Goal: Task Accomplishment & Management: Manage account settings

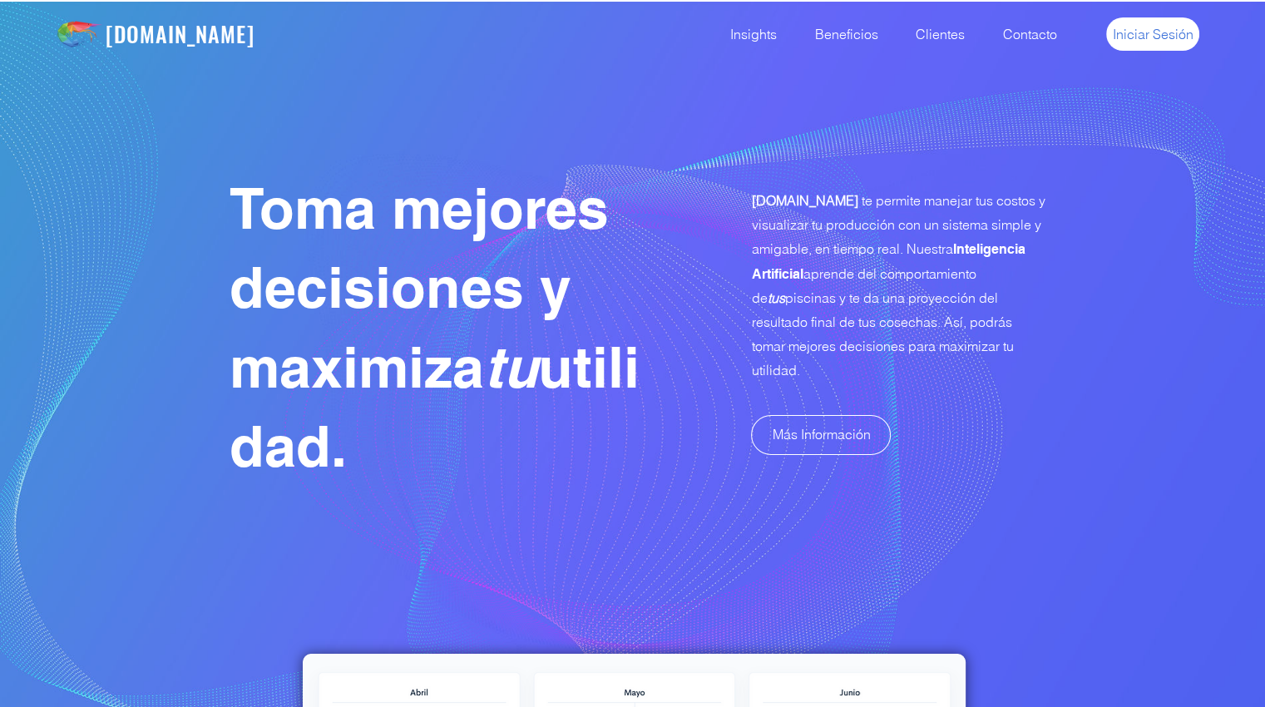
click at [1154, 39] on span "Iniciar Sesión" at bounding box center [1153, 34] width 81 height 18
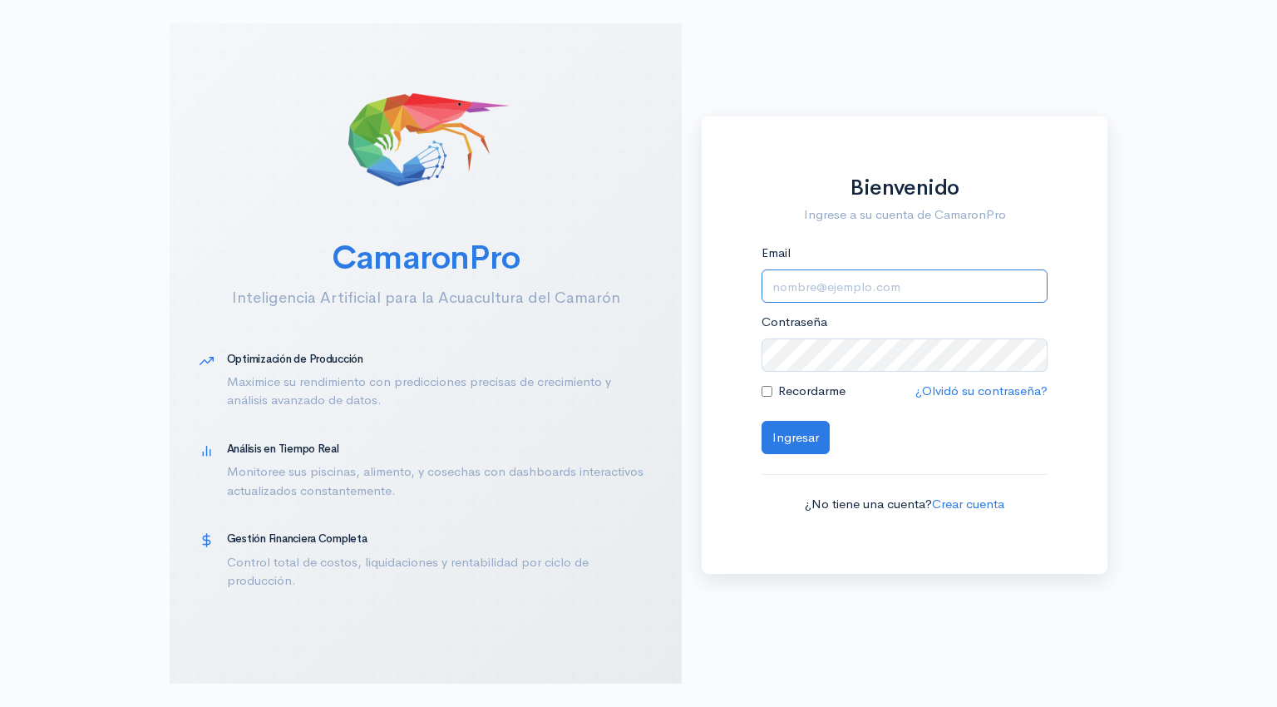
click at [815, 283] on input "Email" at bounding box center [905, 286] width 286 height 34
type input "[EMAIL_ADDRESS][DOMAIN_NAME]"
click at [788, 442] on button "Ingresar" at bounding box center [796, 438] width 68 height 34
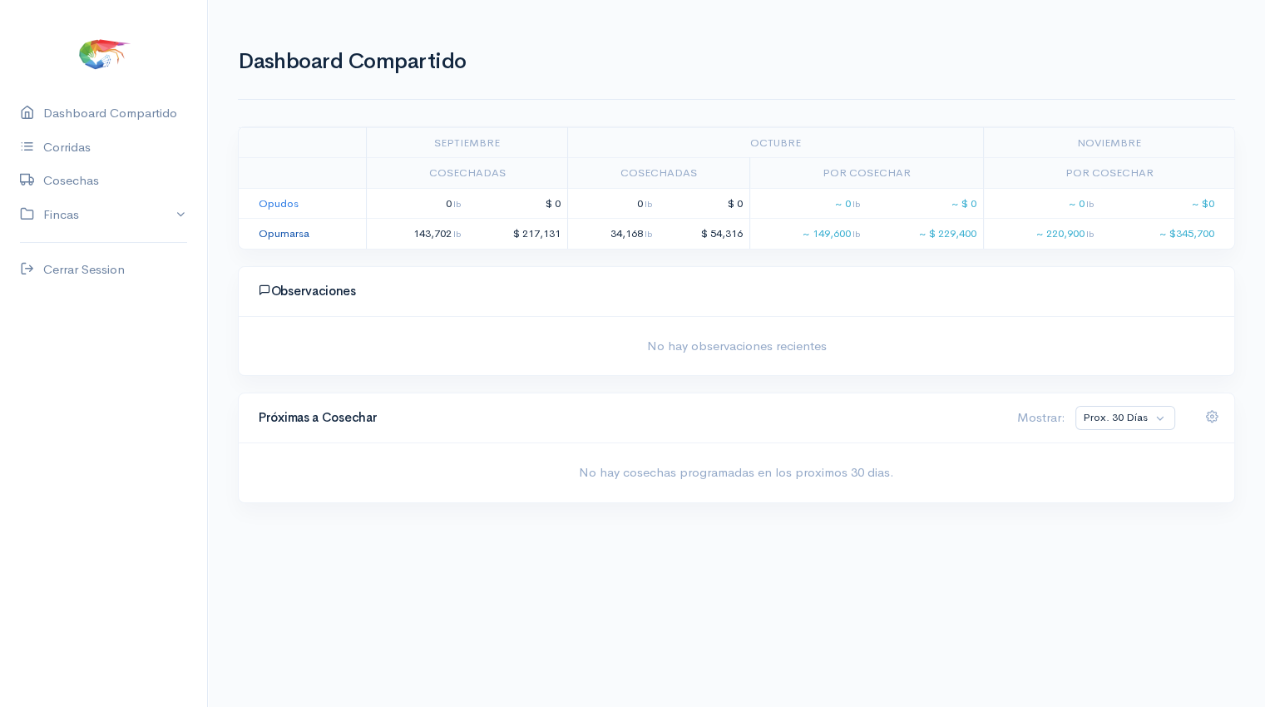
click at [276, 239] on link "Opumarsa" at bounding box center [284, 233] width 51 height 14
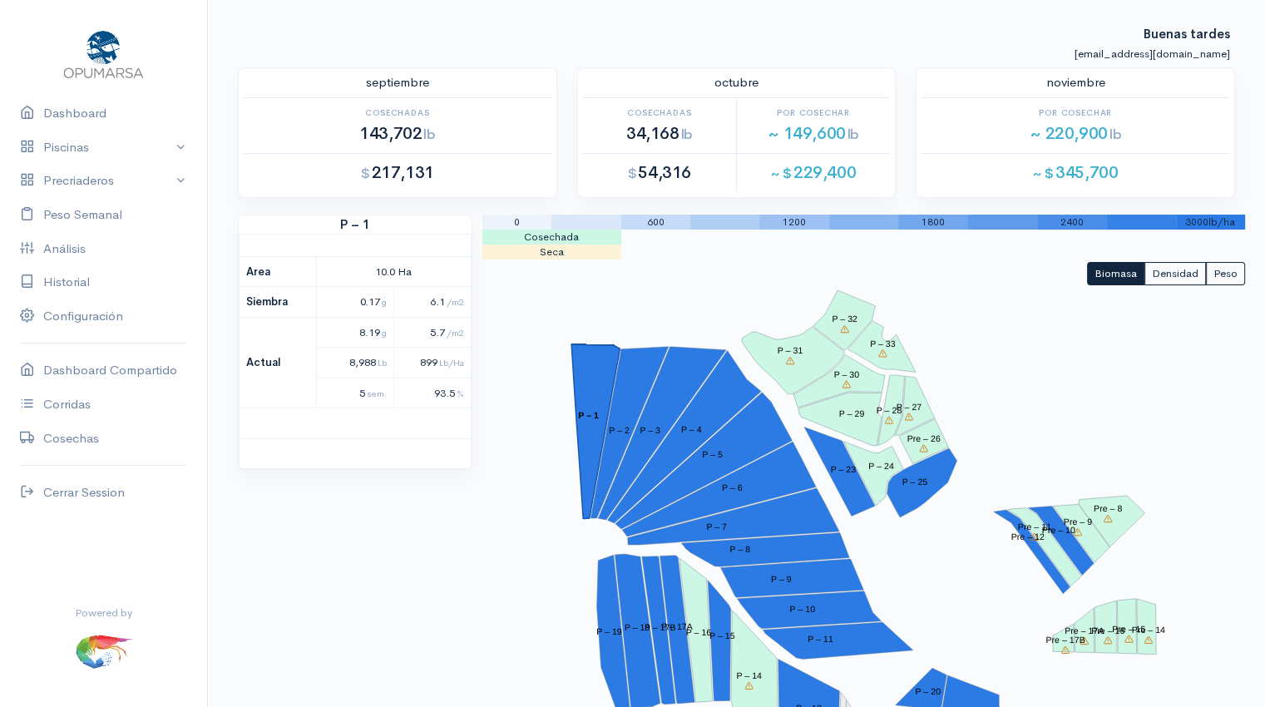
scroll to position [253, 0]
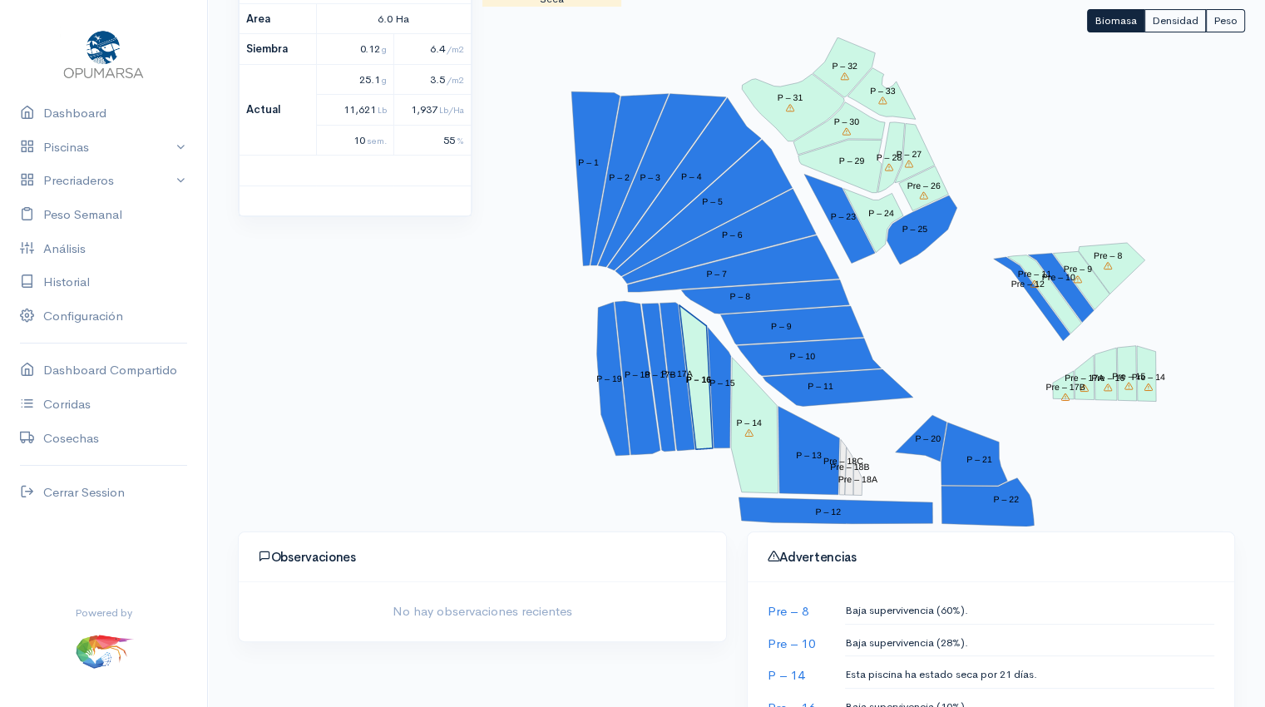
click at [699, 378] on tspan "P – 16" at bounding box center [698, 379] width 26 height 10
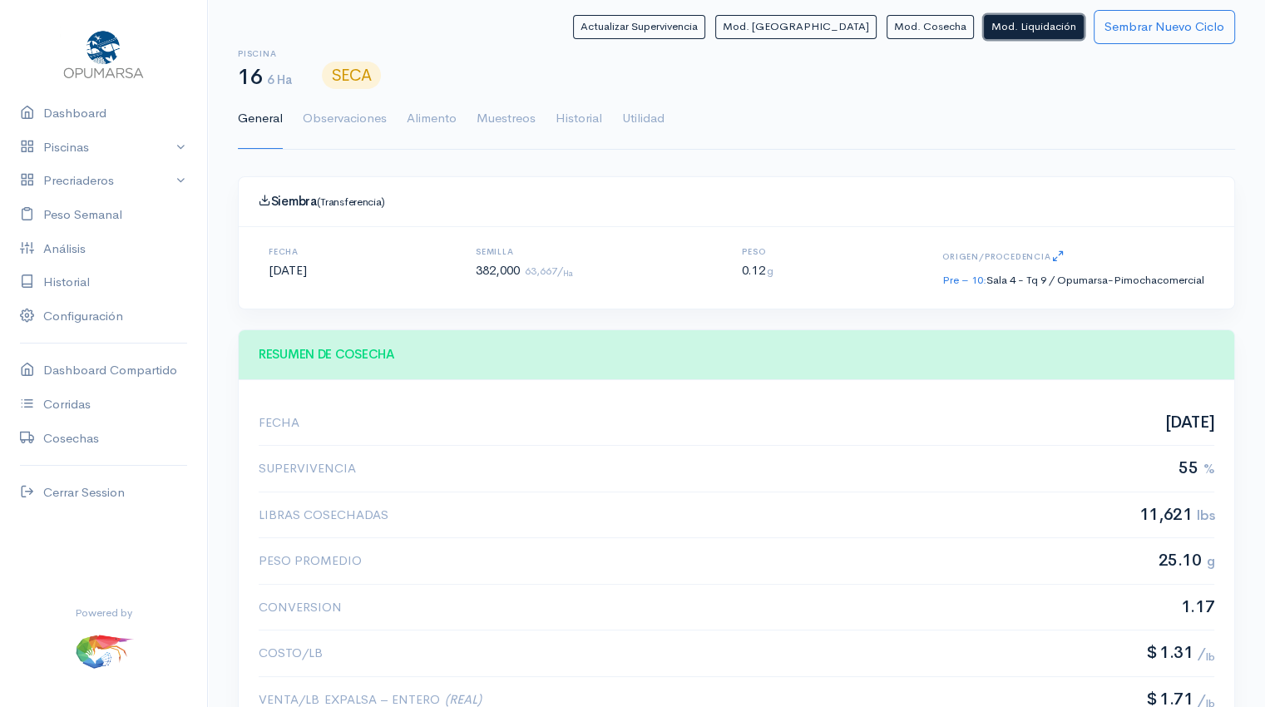
click at [1037, 29] on button "Mod. Liquidación" at bounding box center [1034, 27] width 100 height 24
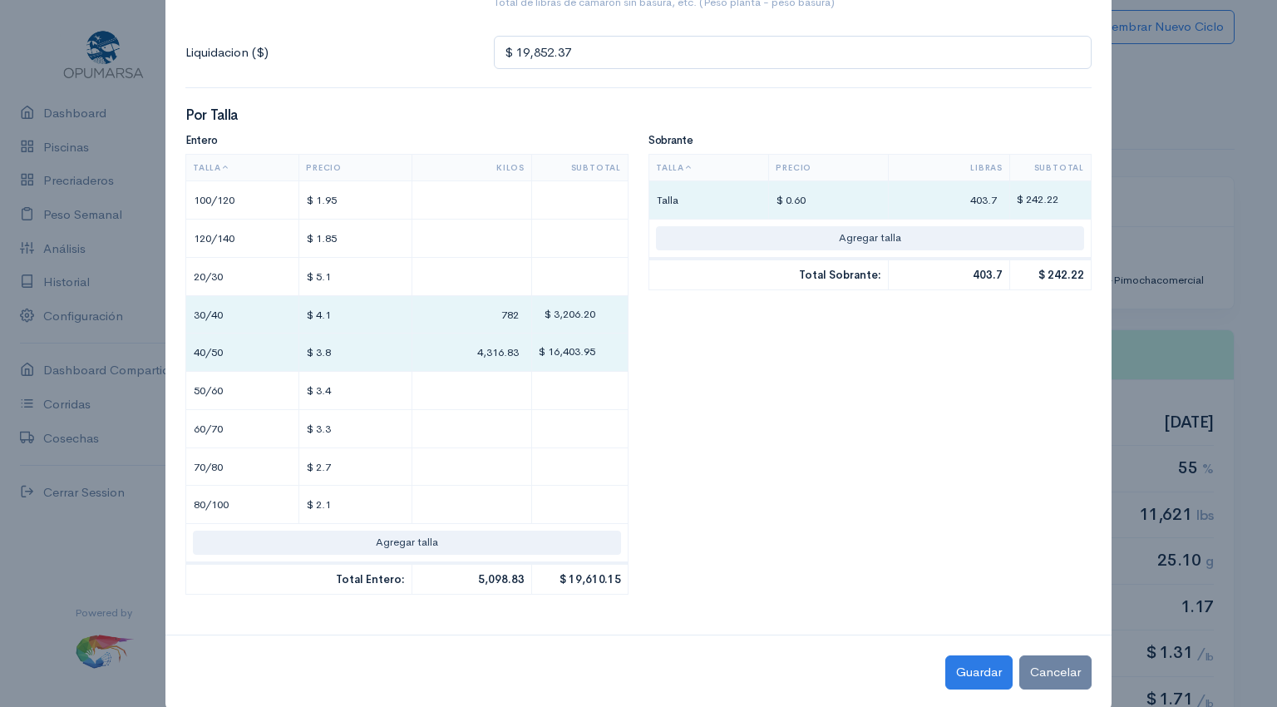
scroll to position [281, 0]
click at [472, 310] on input "782" at bounding box center [472, 313] width 106 height 24
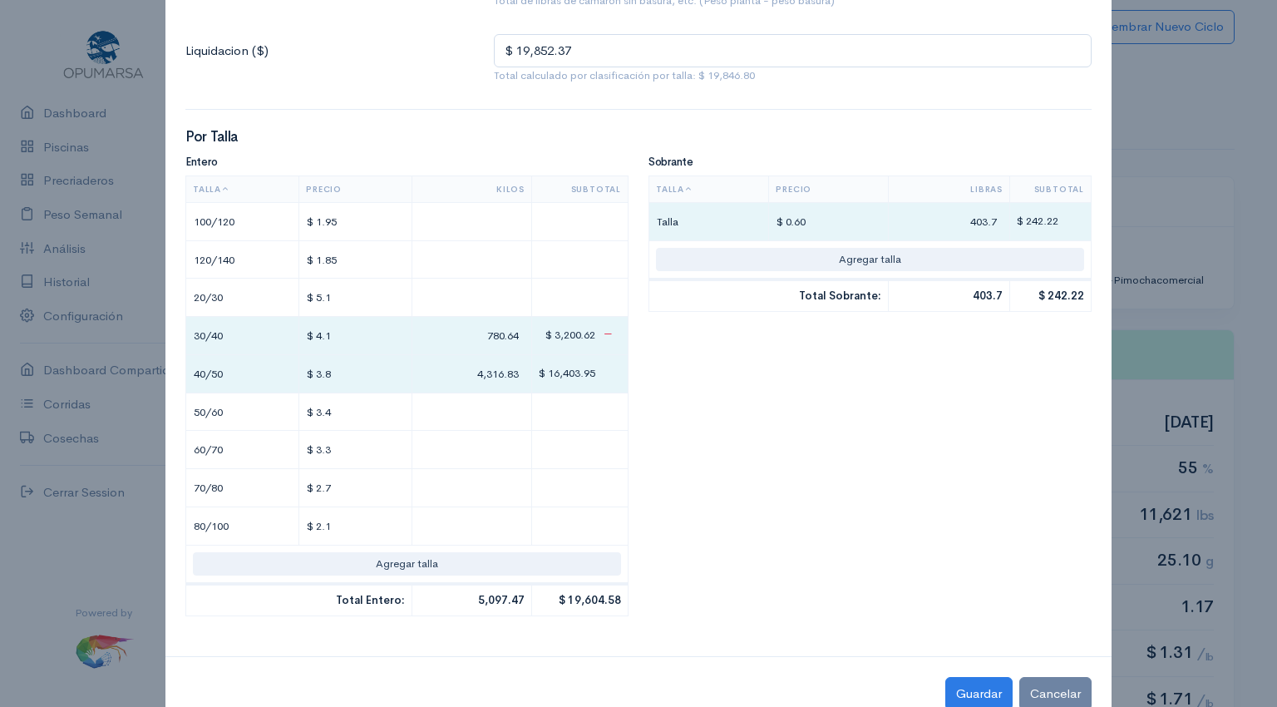
type input "780.64"
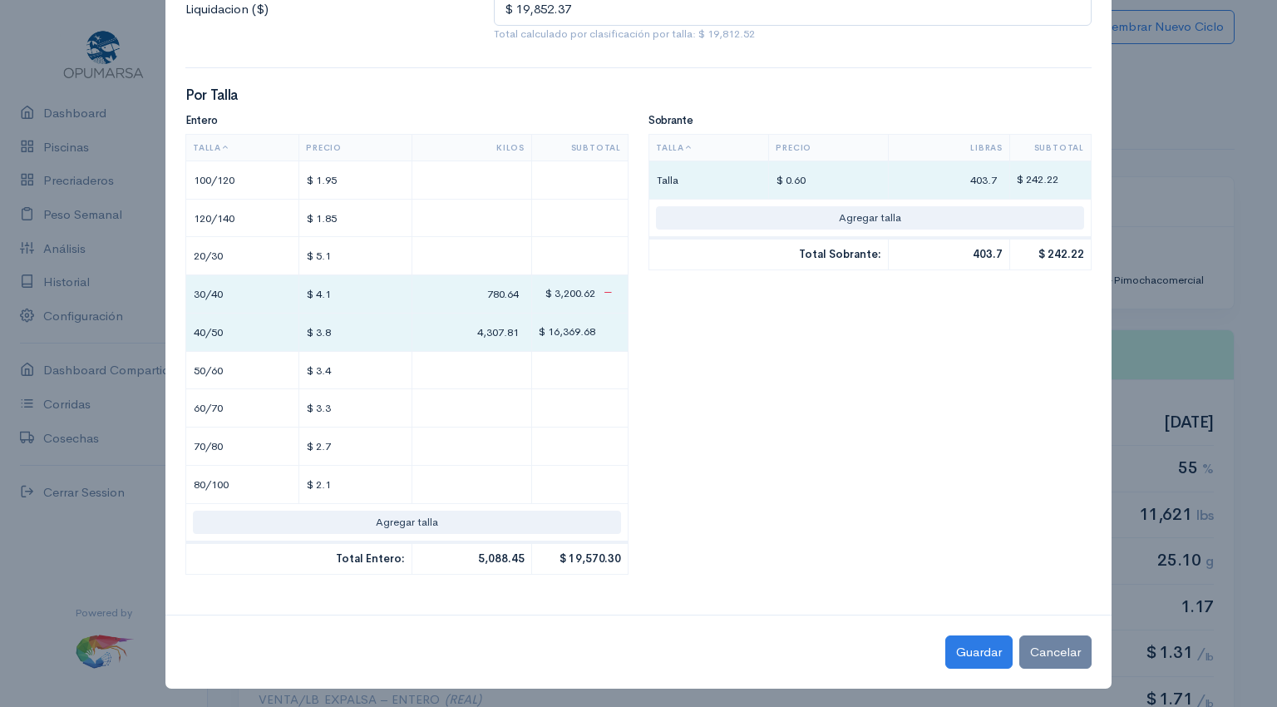
scroll to position [326, 0]
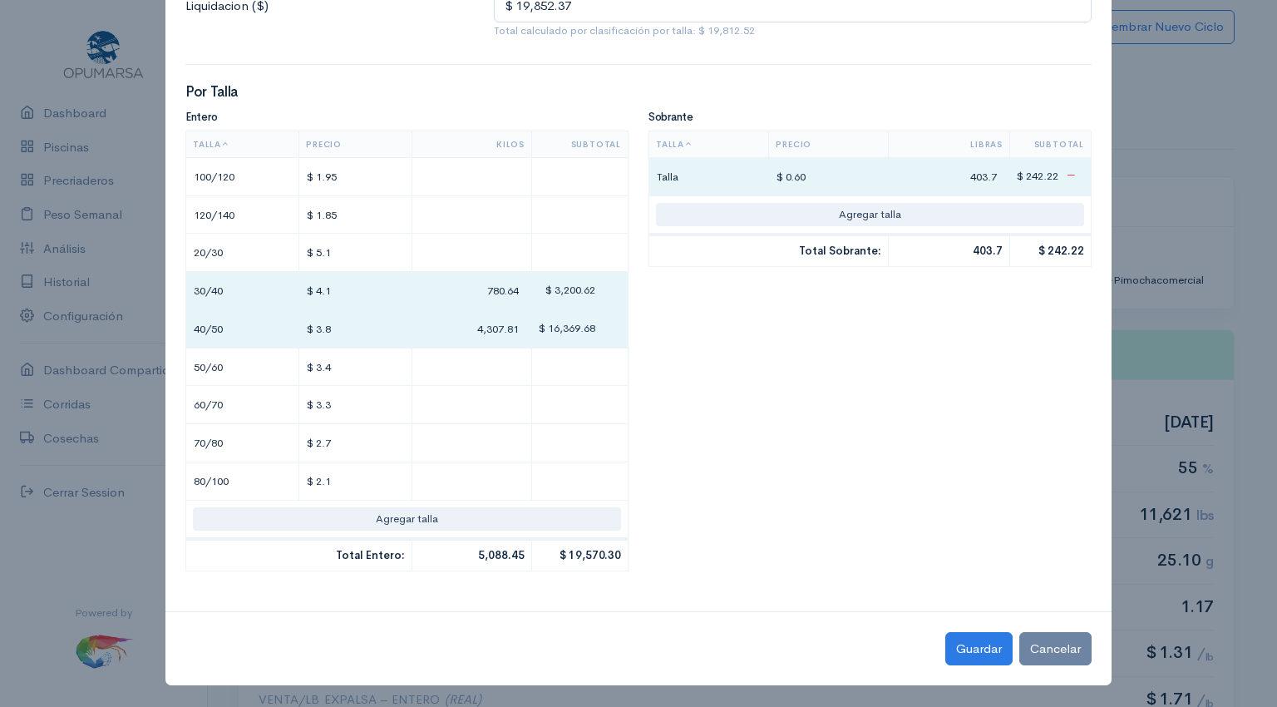
type input "4,307.81"
click at [822, 180] on input "$ 0.60" at bounding box center [829, 177] width 106 height 24
type input "$ .60"
click at [970, 178] on input "403.7" at bounding box center [949, 177] width 107 height 24
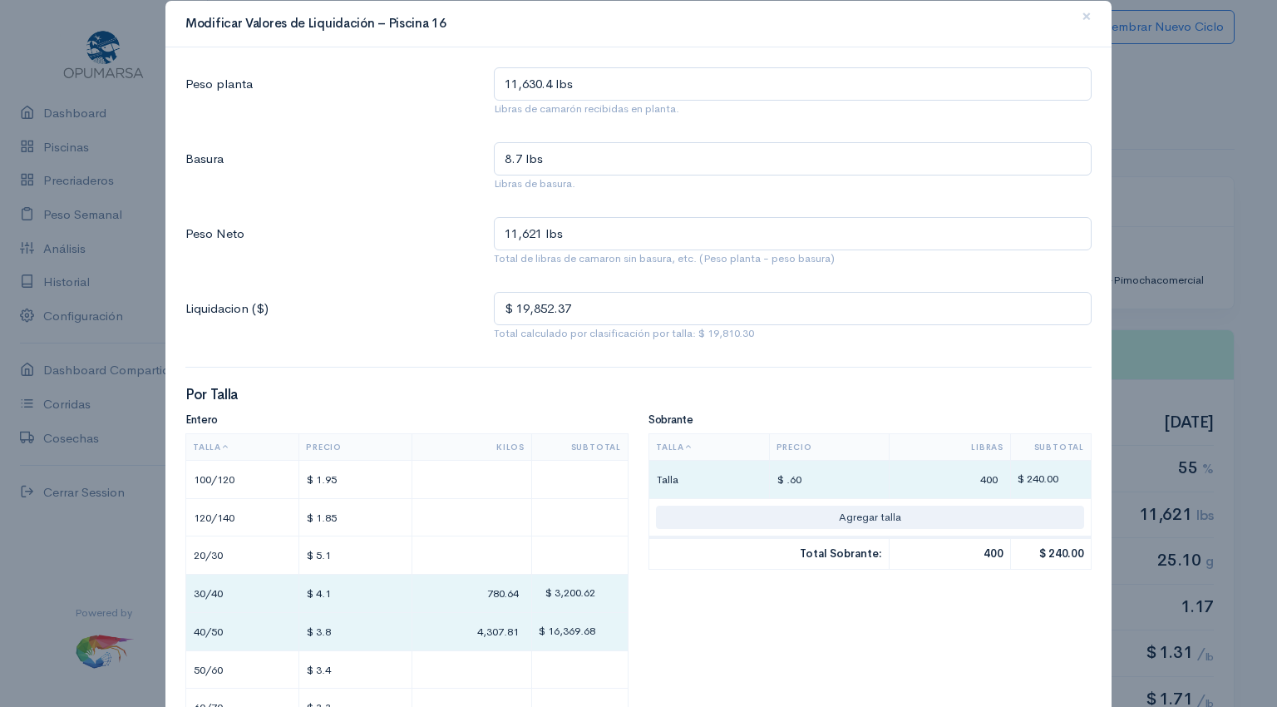
scroll to position [0, 0]
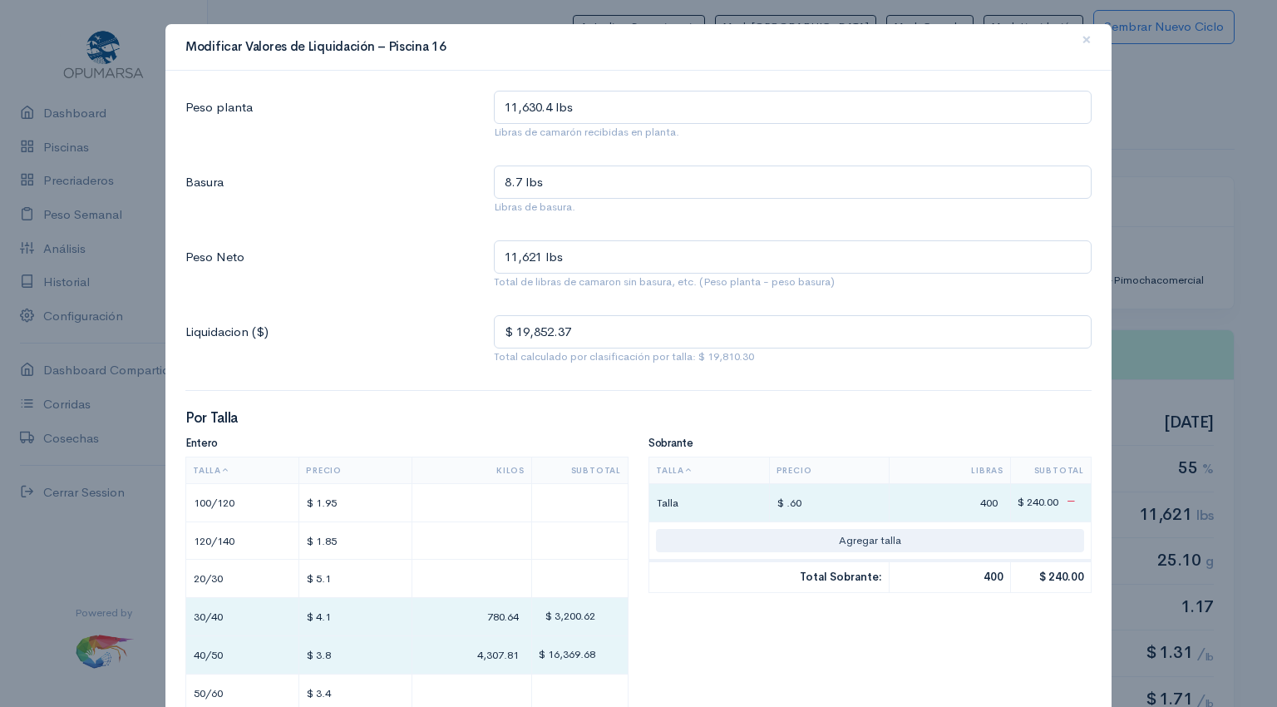
type input "400"
click at [812, 500] on input "$ .60" at bounding box center [830, 503] width 106 height 24
drag, startPoint x: 812, startPoint y: 500, endPoint x: 787, endPoint y: 504, distance: 25.3
click at [787, 504] on input "$ .5" at bounding box center [830, 503] width 106 height 24
type input "$ .37"
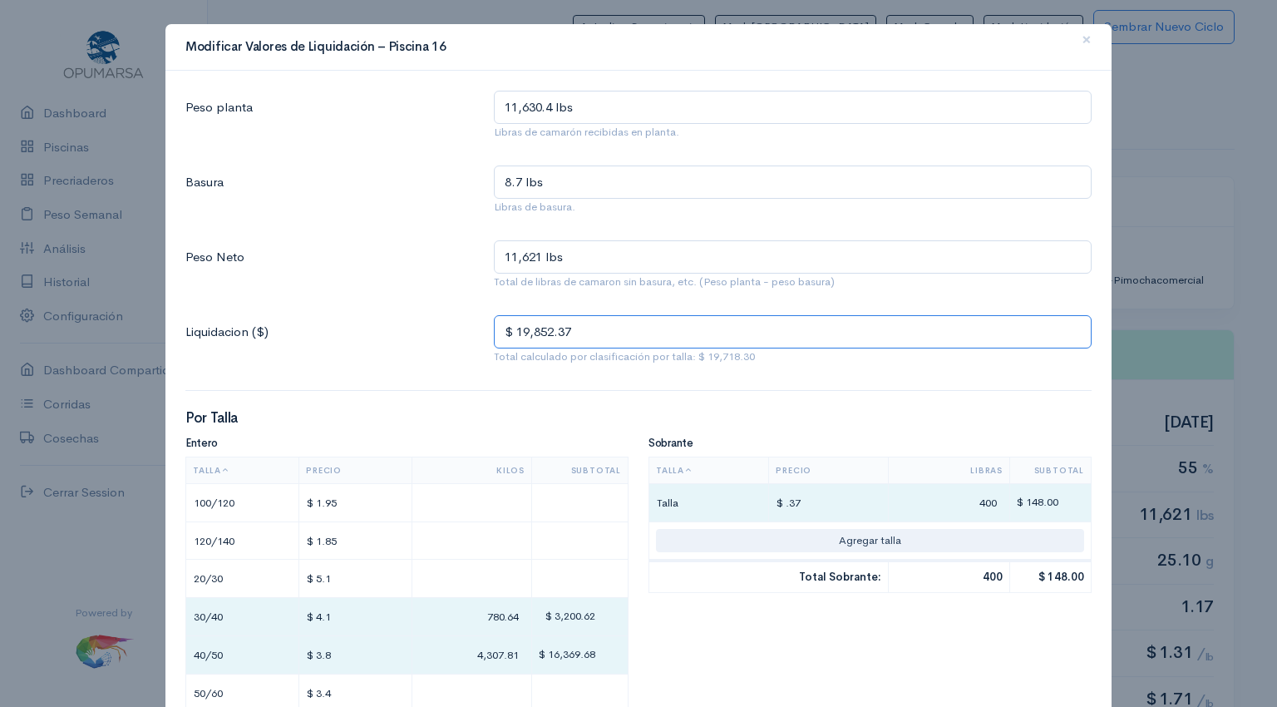
click at [665, 336] on input "$ 19,852.37" at bounding box center [793, 332] width 598 height 34
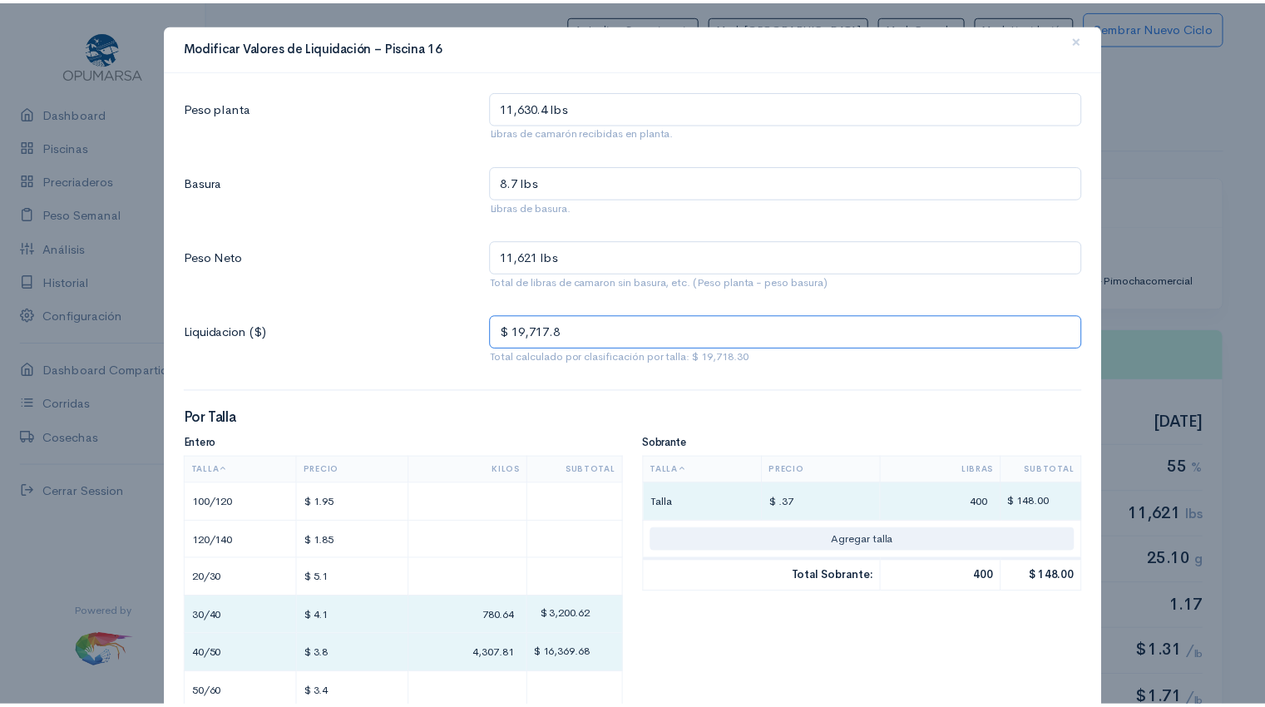
scroll to position [326, 0]
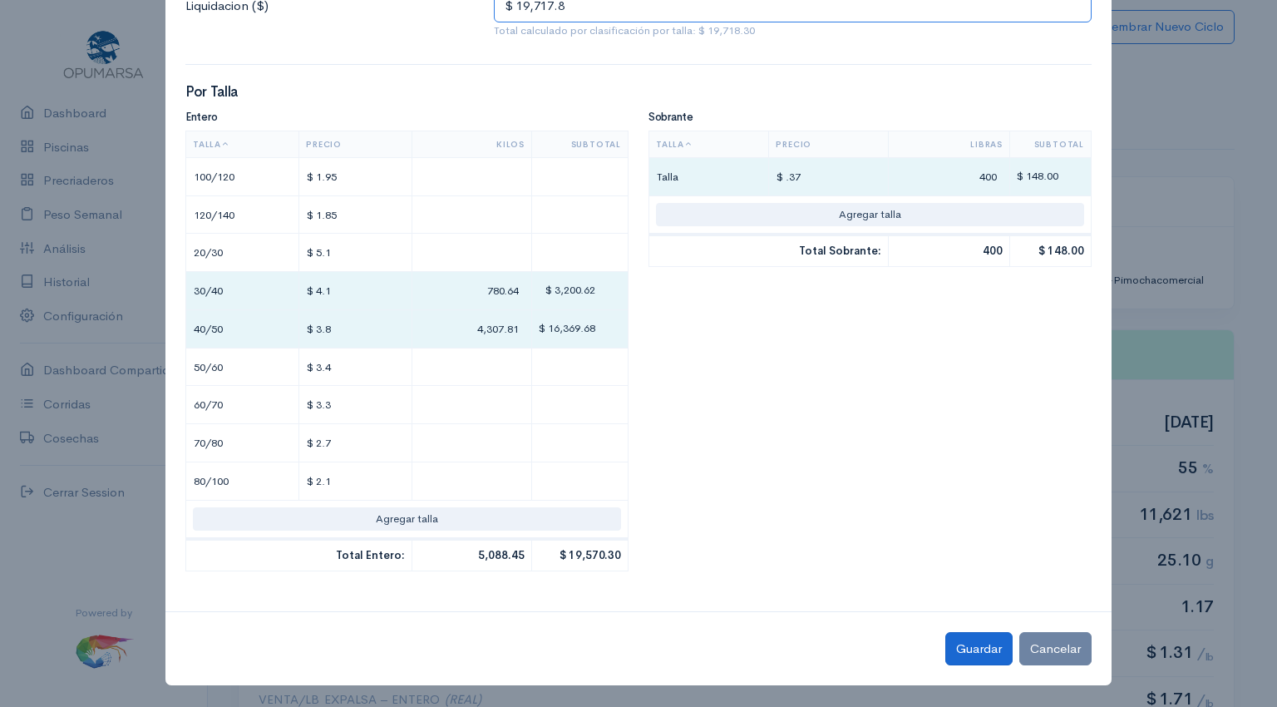
type input "$ 19,717.8"
click at [975, 652] on button "Guardar" at bounding box center [979, 649] width 67 height 34
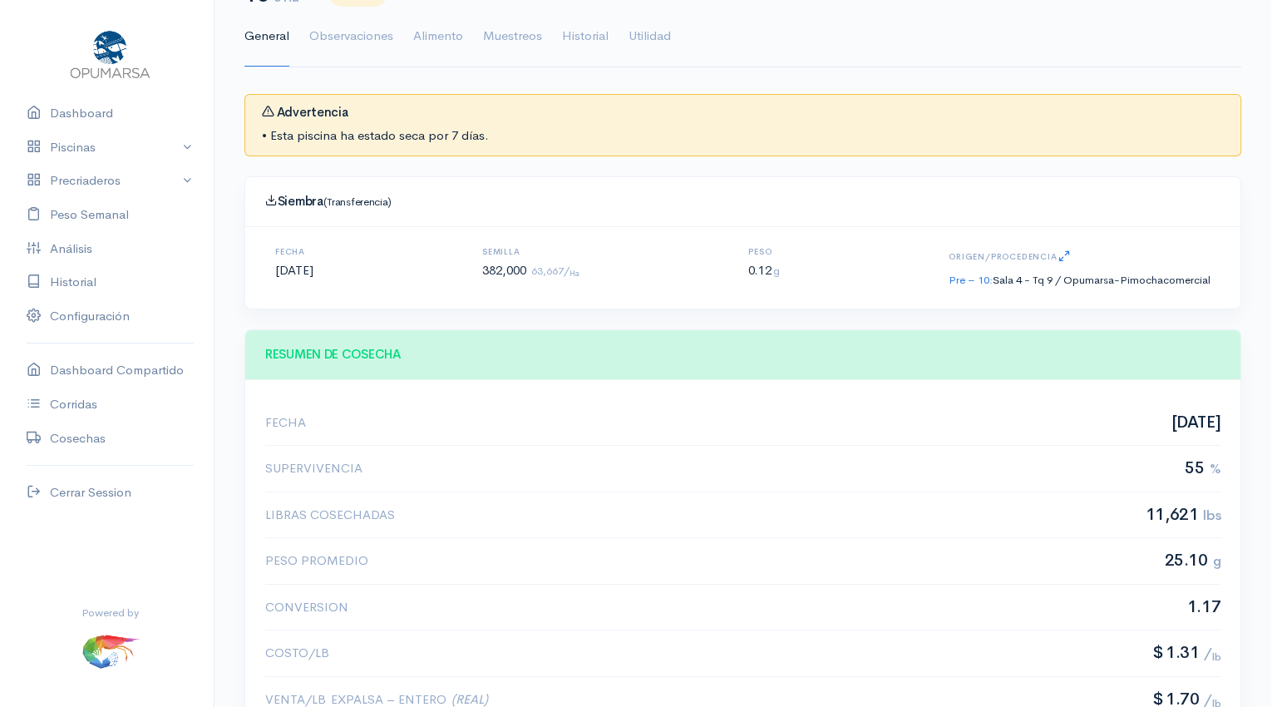
scroll to position [0, 0]
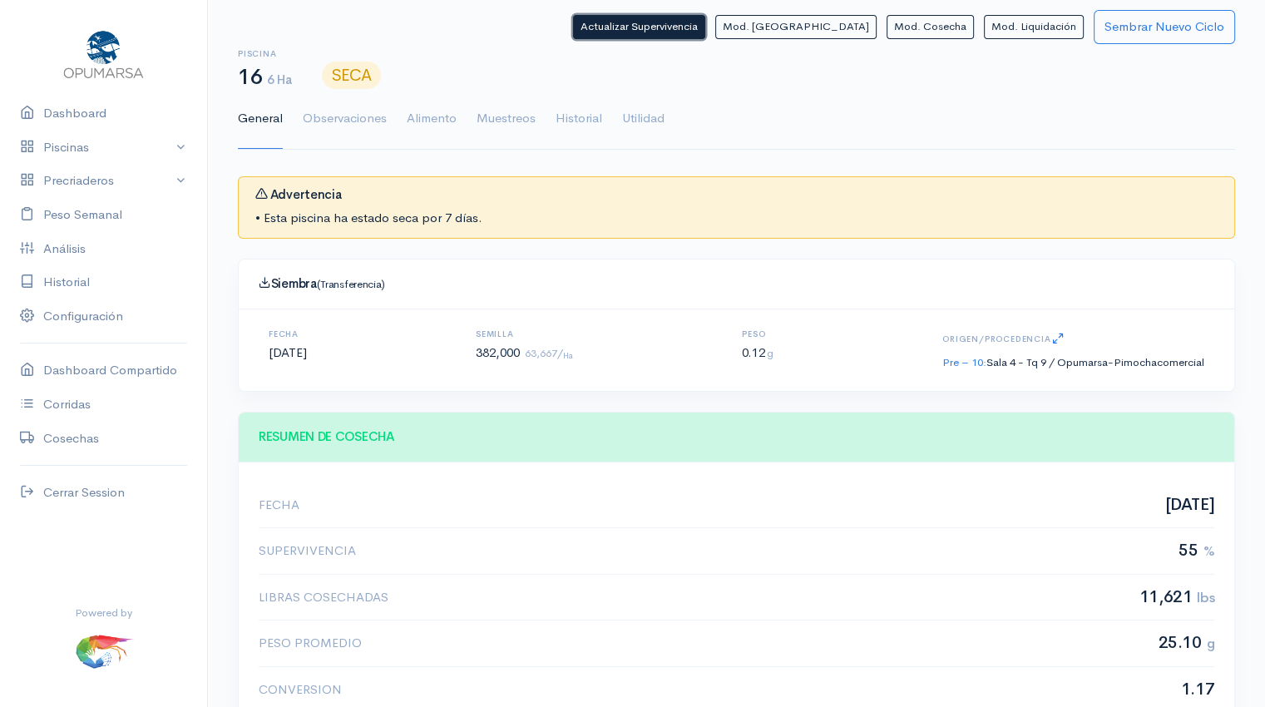
click at [705, 32] on button "Actualizar Supervivencia" at bounding box center [639, 27] width 132 height 24
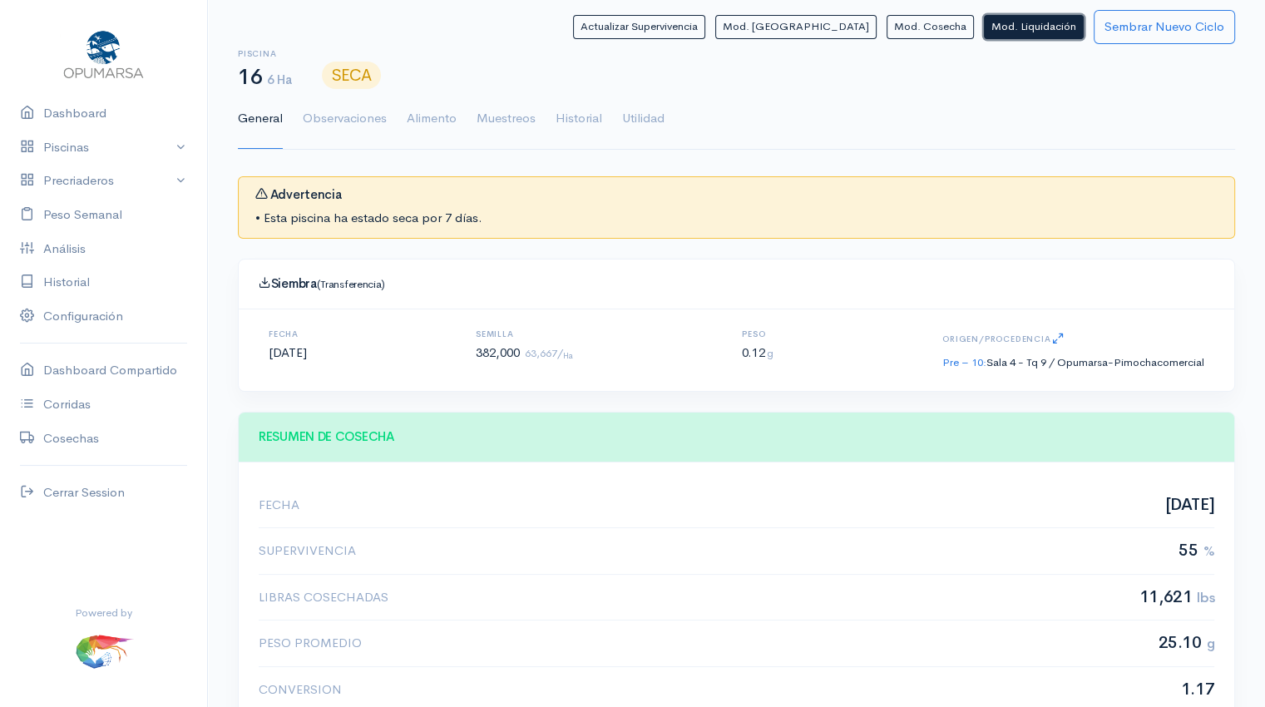
click at [1023, 32] on button "Mod. Liquidación" at bounding box center [1034, 27] width 100 height 24
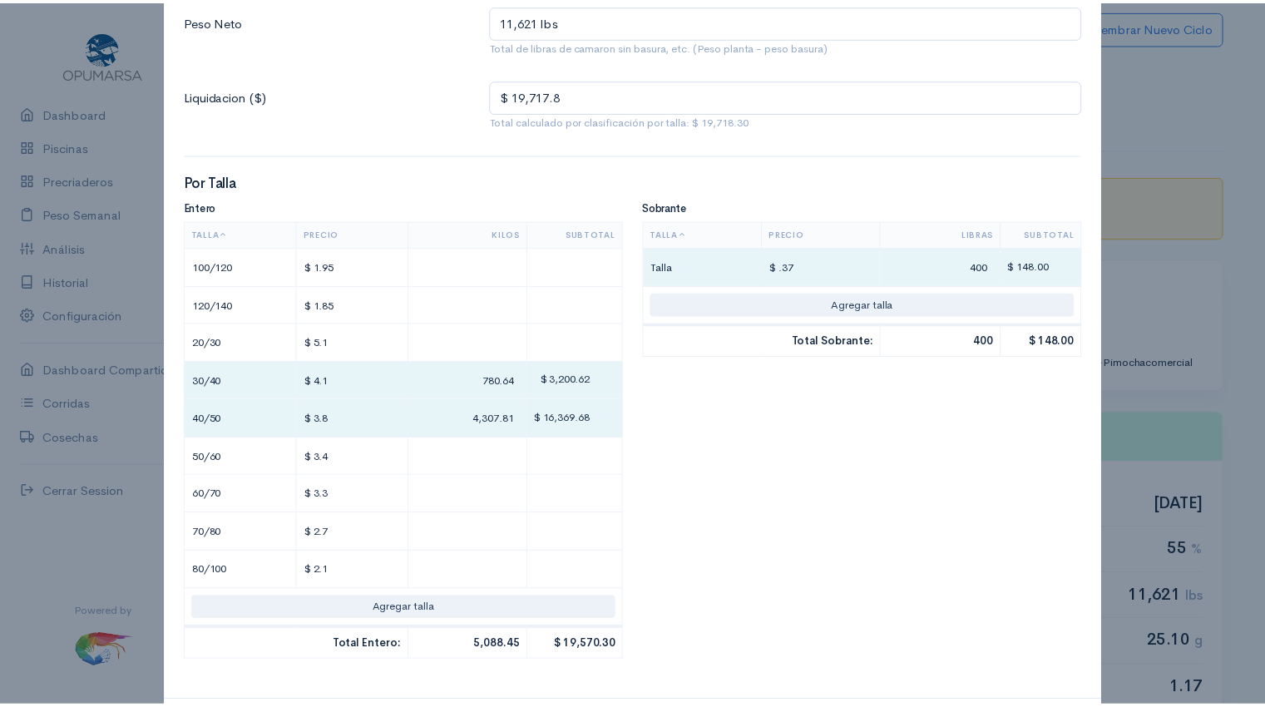
scroll to position [326, 0]
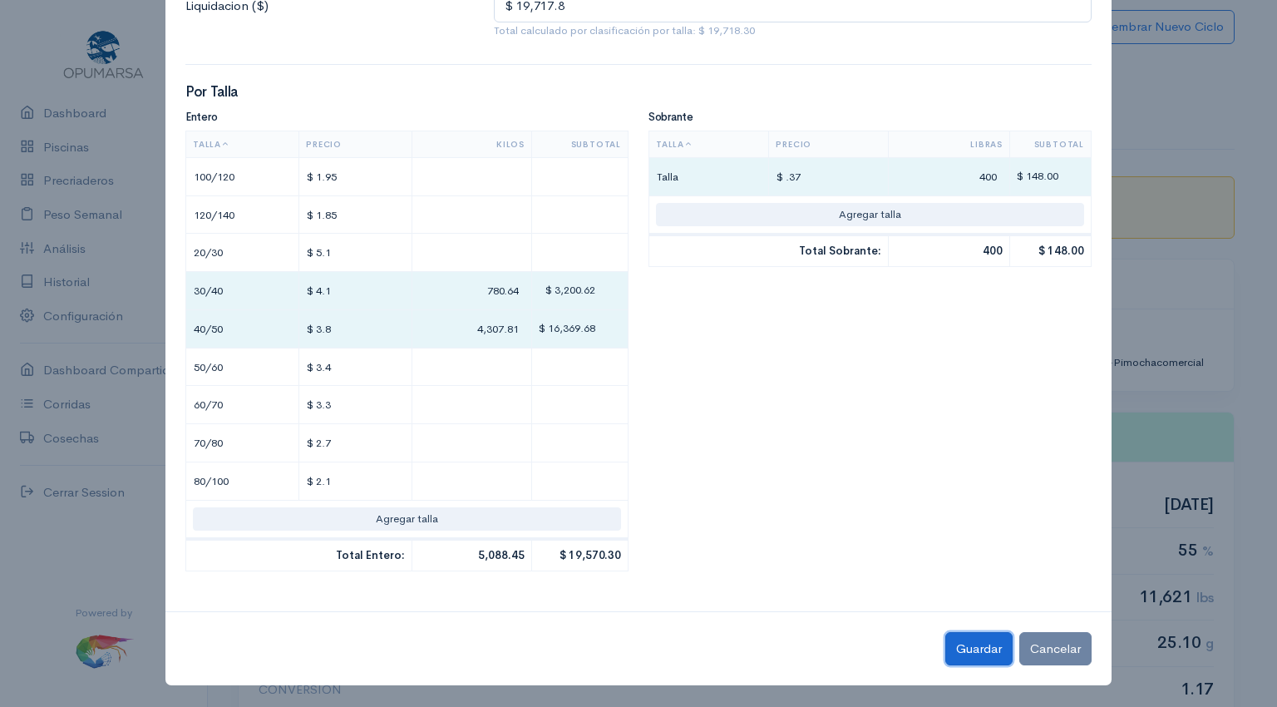
click at [975, 650] on button "Guardar" at bounding box center [979, 649] width 67 height 34
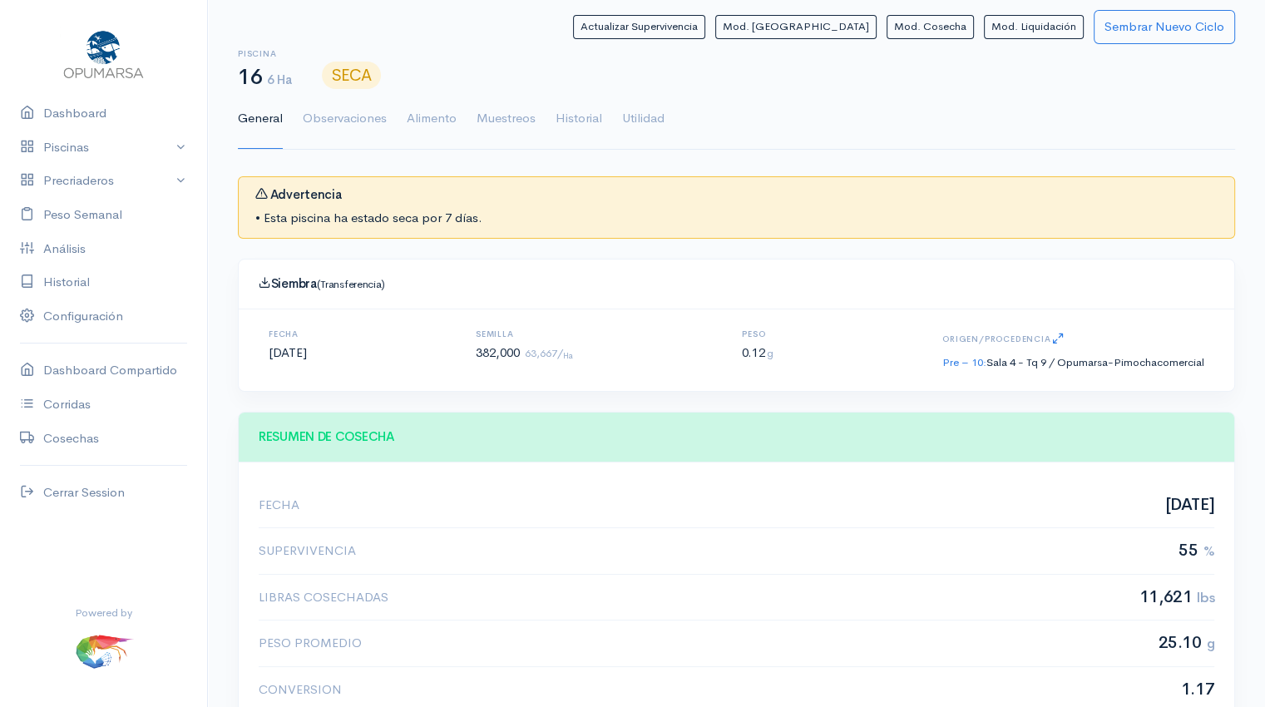
scroll to position [250, 955]
click at [72, 120] on link "Dashboard" at bounding box center [103, 113] width 207 height 34
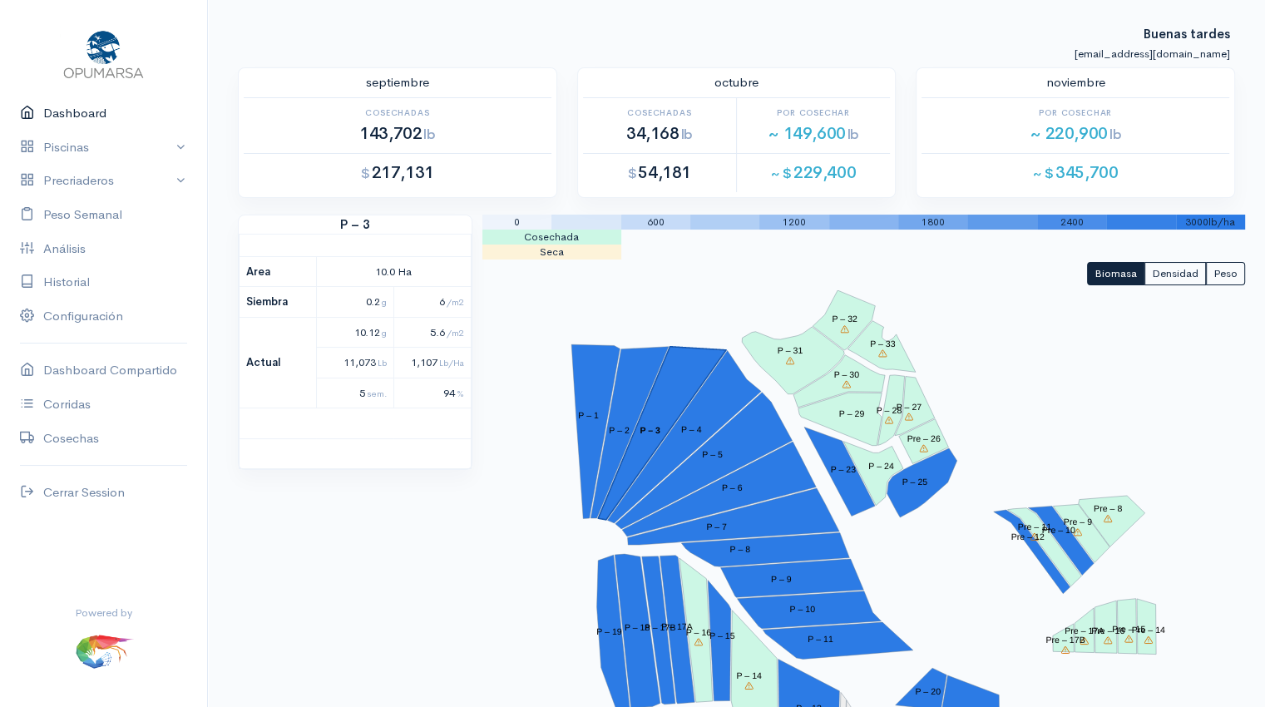
click at [70, 114] on link "Dashboard" at bounding box center [103, 113] width 207 height 34
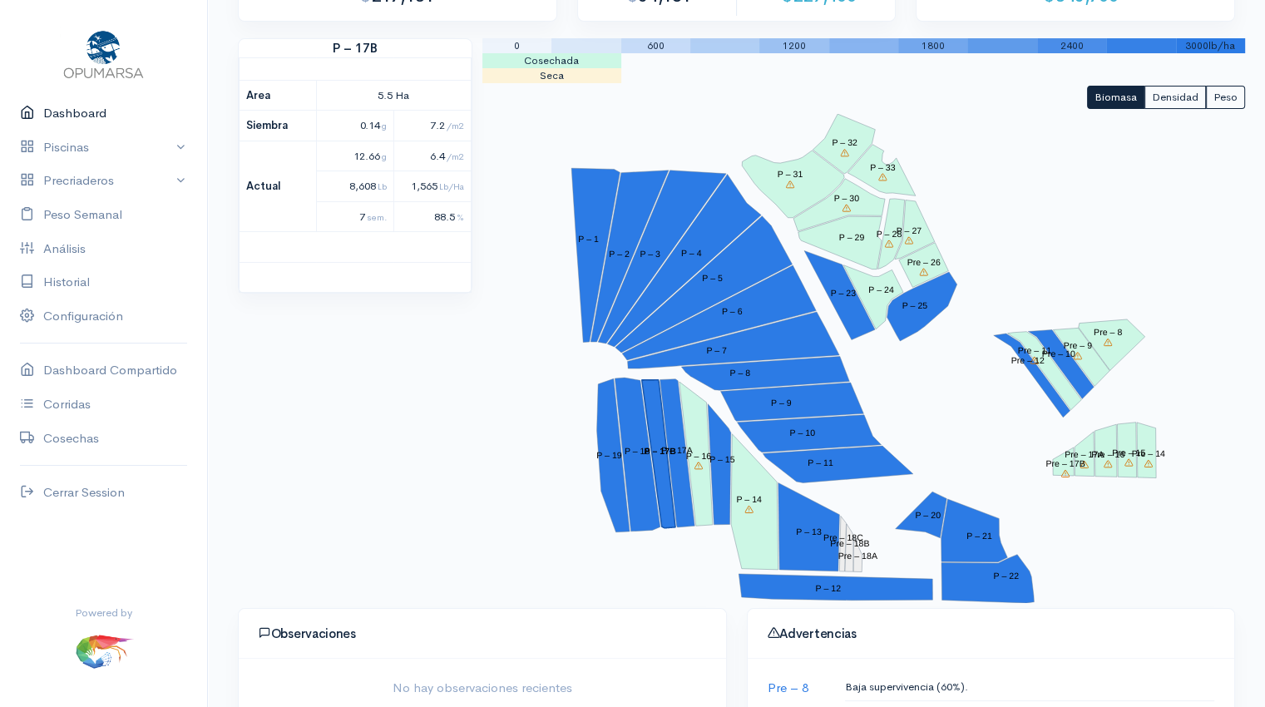
scroll to position [178, 0]
